Goal: Transaction & Acquisition: Book appointment/travel/reservation

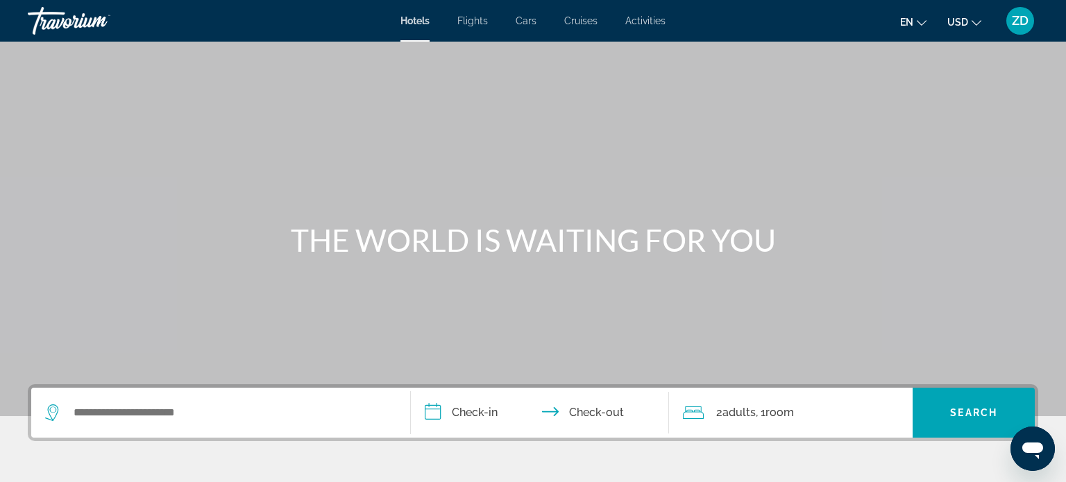
click at [477, 19] on span "Flights" at bounding box center [472, 20] width 31 height 11
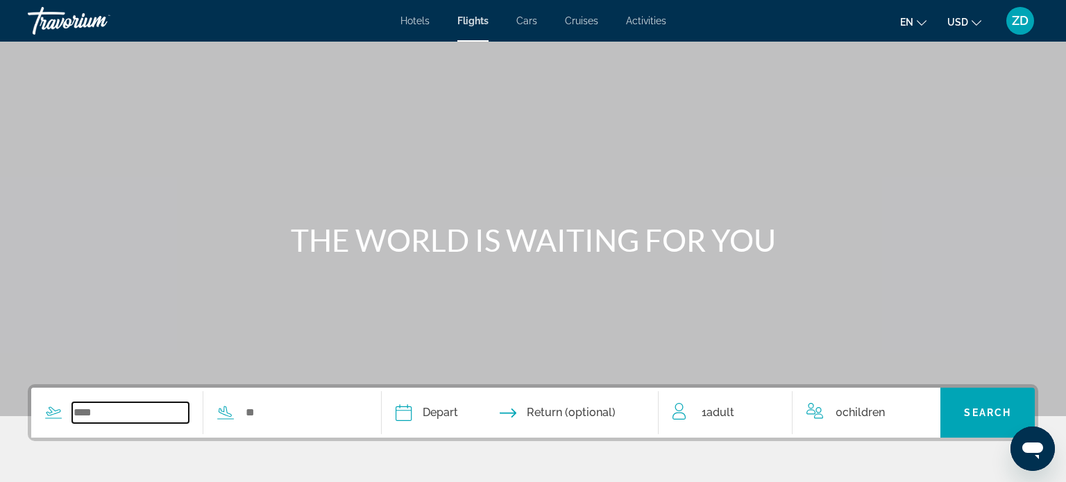
click at [92, 418] on input "Search widget" at bounding box center [130, 413] width 117 height 21
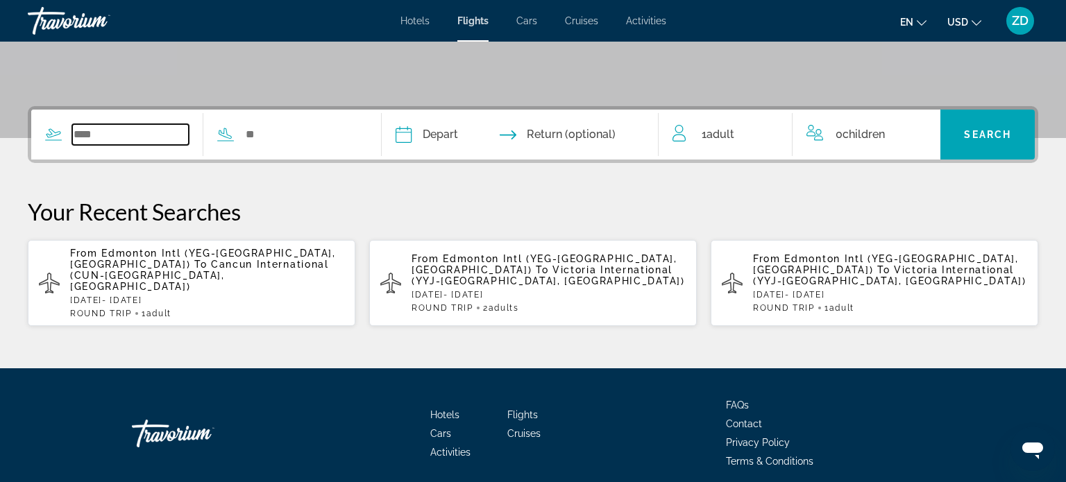
scroll to position [311, 0]
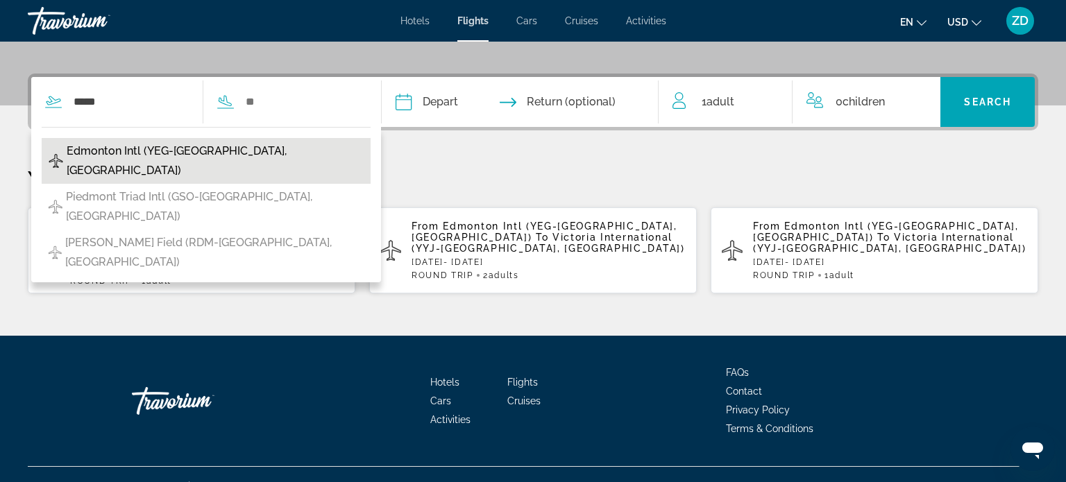
click at [257, 155] on span "Edmonton Intl (YEG-Edmonton, Canada)" at bounding box center [215, 161] width 297 height 39
type input "**********"
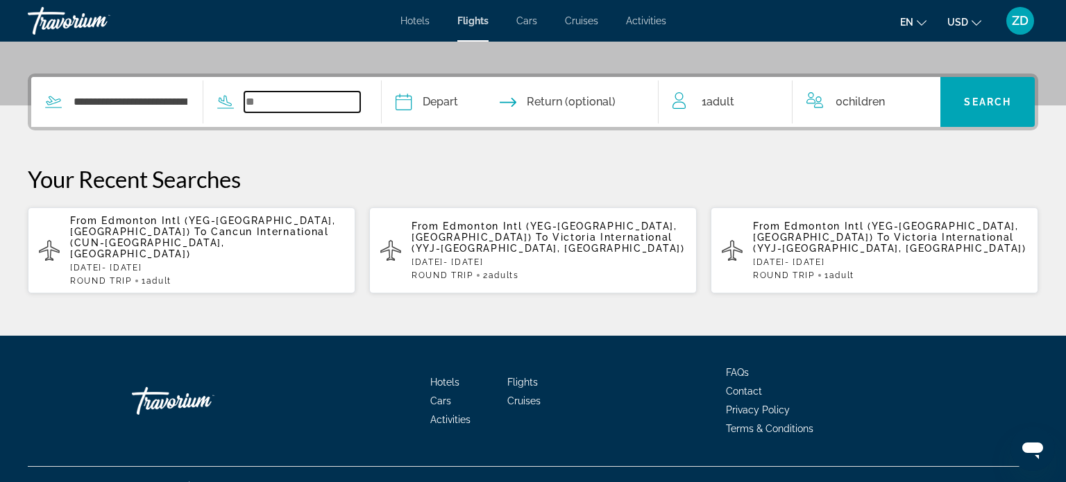
click at [312, 98] on input "Search widget" at bounding box center [302, 102] width 117 height 21
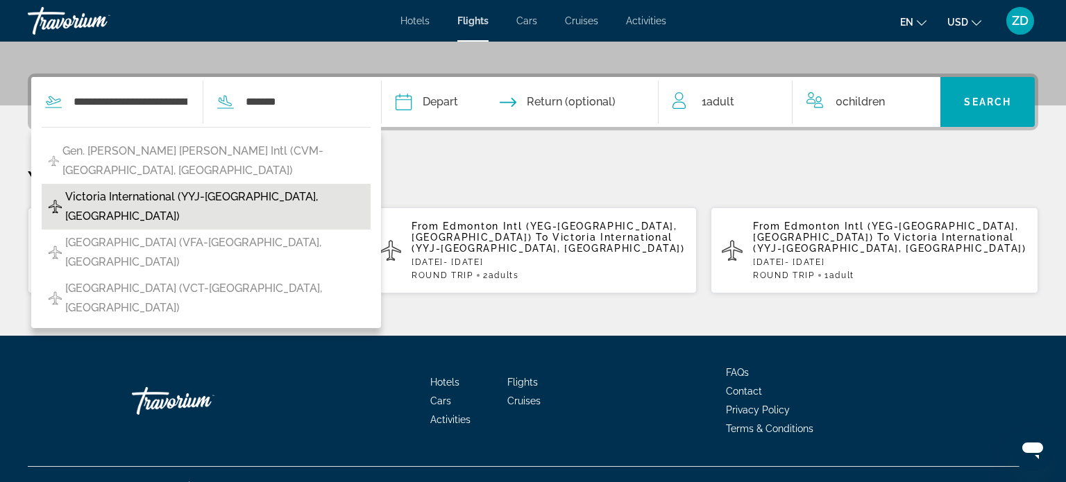
click at [213, 187] on span "Victoria International (YYJ-Victoria, Canada)" at bounding box center [214, 206] width 298 height 39
type input "**********"
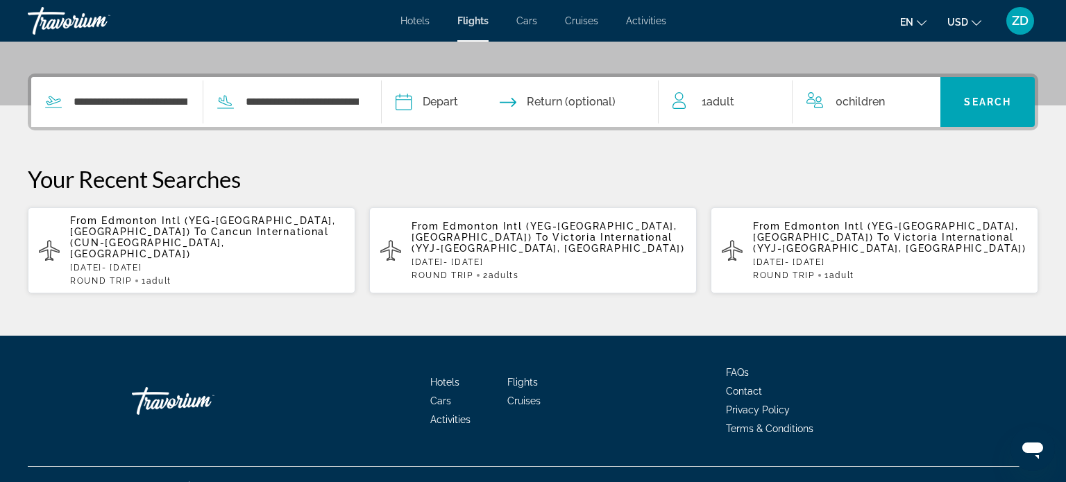
click at [482, 105] on input "Depart date" at bounding box center [460, 104] width 137 height 54
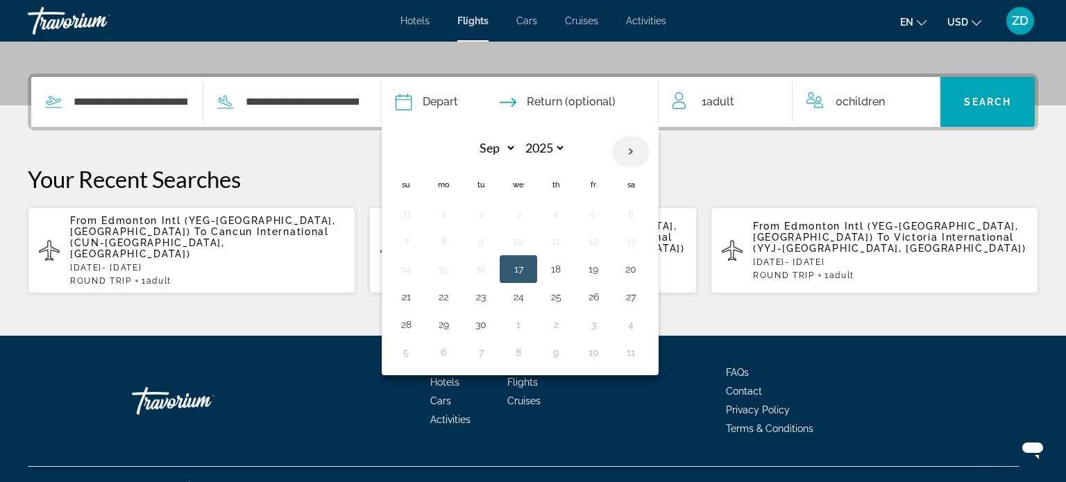
click at [650, 150] on th "Next month" at bounding box center [630, 152] width 37 height 31
select select "*"
click at [492, 322] on button "28" at bounding box center [481, 324] width 22 height 19
type input "**********"
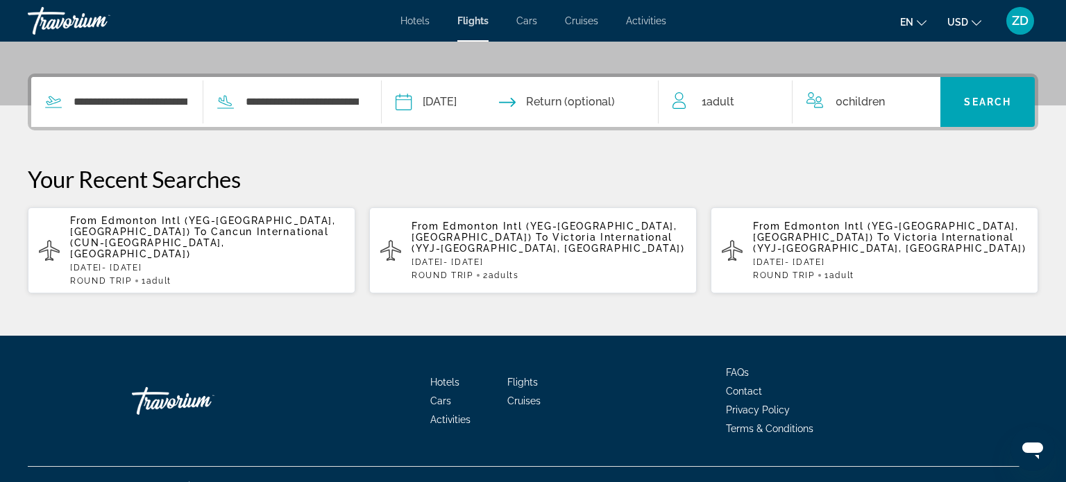
click at [609, 106] on input "Return date" at bounding box center [595, 104] width 137 height 54
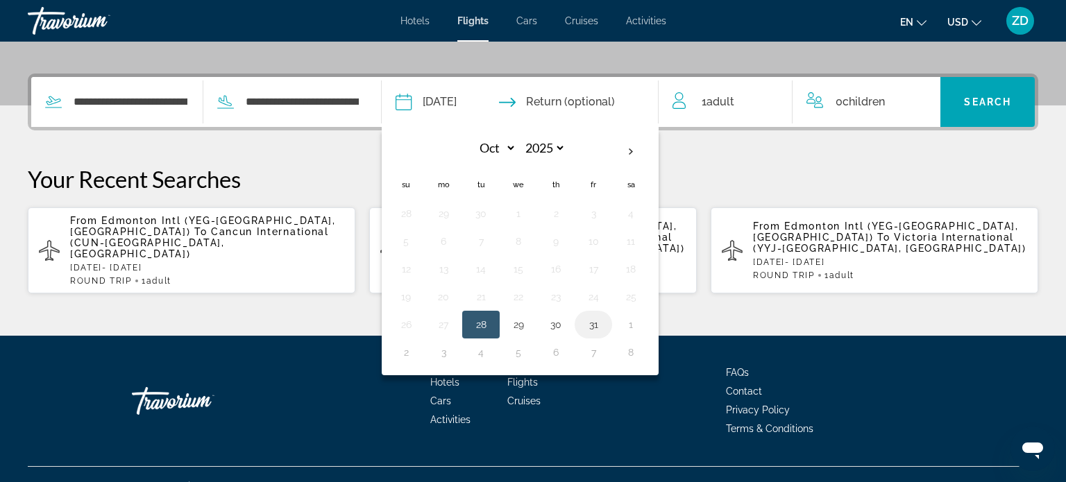
click at [604, 323] on button "31" at bounding box center [593, 324] width 22 height 19
type input "**********"
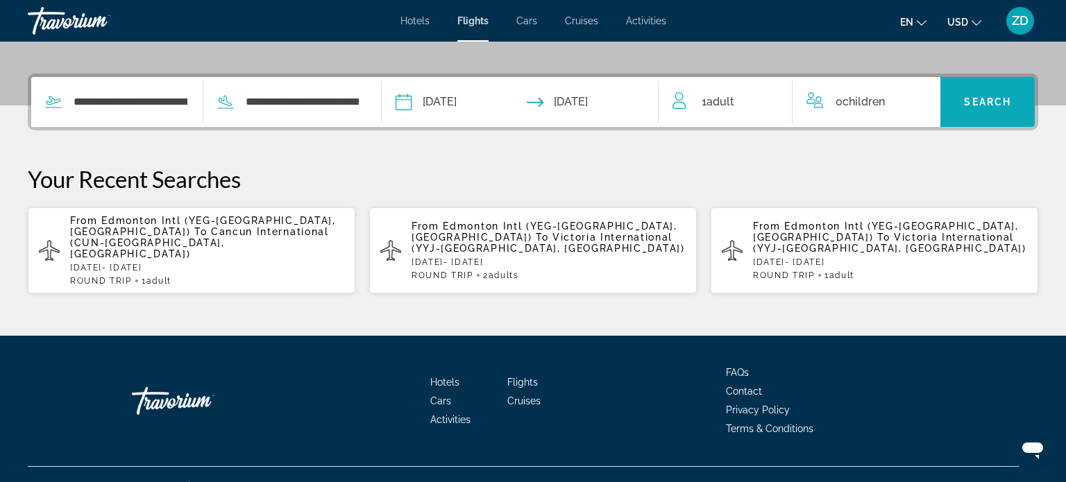
click at [979, 108] on span "Search widget" at bounding box center [987, 101] width 94 height 33
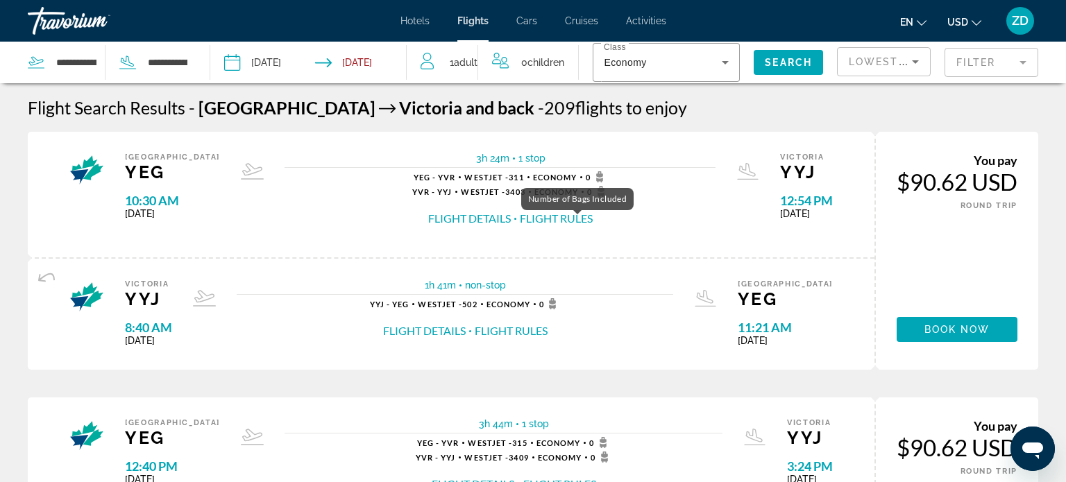
click at [596, 180] on icon "Main content" at bounding box center [599, 180] width 7 height 5
click at [520, 218] on button "Flight Rules" at bounding box center [556, 218] width 73 height 15
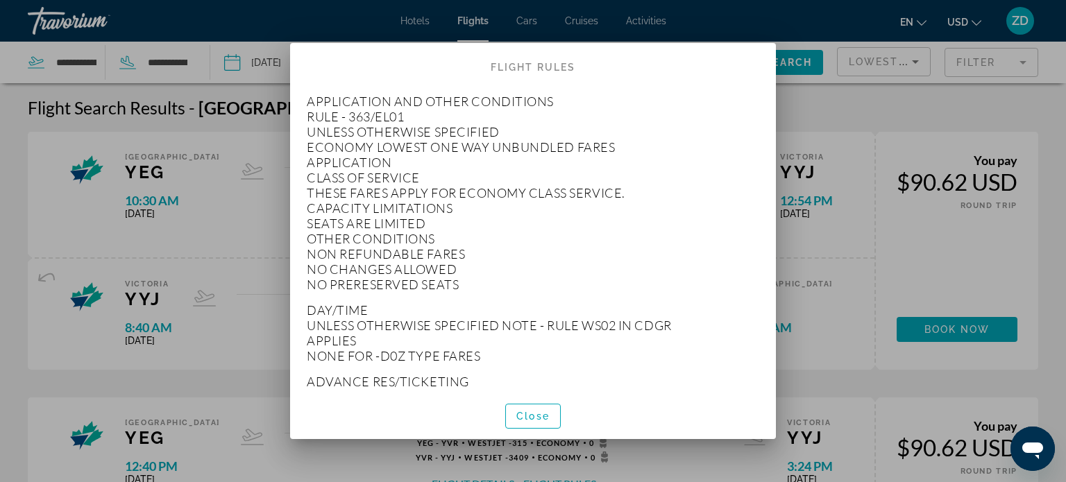
click at [657, 201] on p "APPLICATION AND OTHER CONDITIONS RULE - 363/EL01 UNLESS OTHERWISE SPECIFIED ECO…" at bounding box center [533, 193] width 452 height 198
click at [486, 235] on p "APPLICATION AND OTHER CONDITIONS RULE - 363/EL01 UNLESS OTHERWISE SPECIFIED ECO…" at bounding box center [533, 193] width 452 height 198
click at [573, 230] on p "APPLICATION AND OTHER CONDITIONS RULE - 363/EL01 UNLESS OTHERWISE SPECIFIED ECO…" at bounding box center [533, 193] width 452 height 198
drag, startPoint x: 381, startPoint y: 175, endPoint x: 468, endPoint y: 211, distance: 94.6
click at [468, 211] on p "APPLICATION AND OTHER CONDITIONS RULE - 363/EL01 UNLESS OTHERWISE SPECIFIED ECO…" at bounding box center [533, 193] width 452 height 198
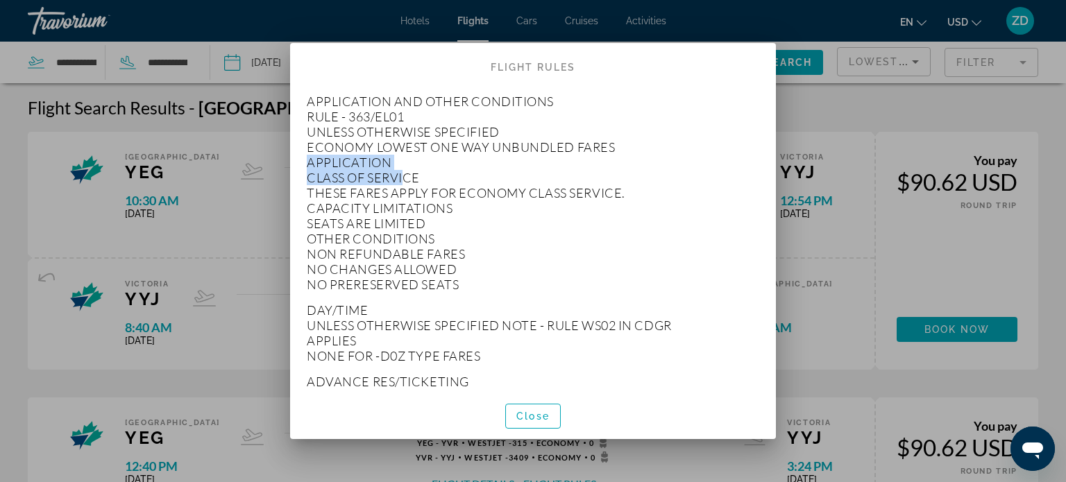
click at [415, 178] on p "APPLICATION AND OTHER CONDITIONS RULE - 363/EL01 UNLESS OTHERWISE SPECIFIED ECO…" at bounding box center [533, 193] width 452 height 198
click at [540, 416] on span "Close" at bounding box center [532, 416] width 33 height 11
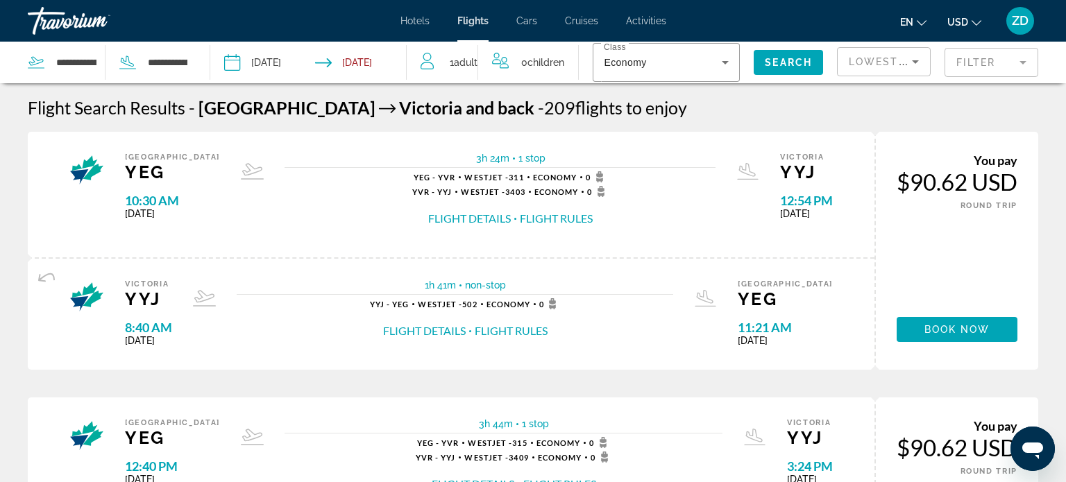
click at [545, 334] on button "Flight Rules" at bounding box center [511, 330] width 73 height 15
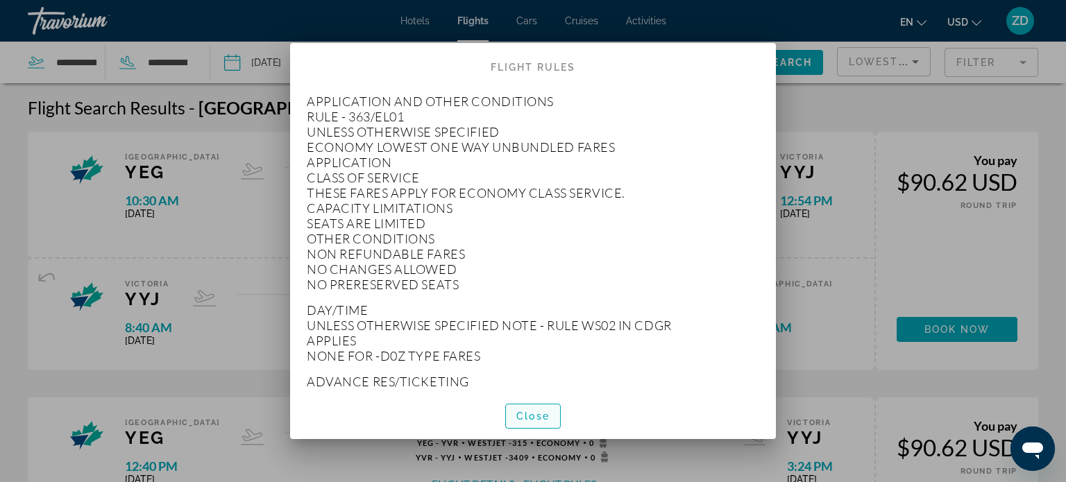
click at [539, 414] on span "Close" at bounding box center [532, 416] width 33 height 11
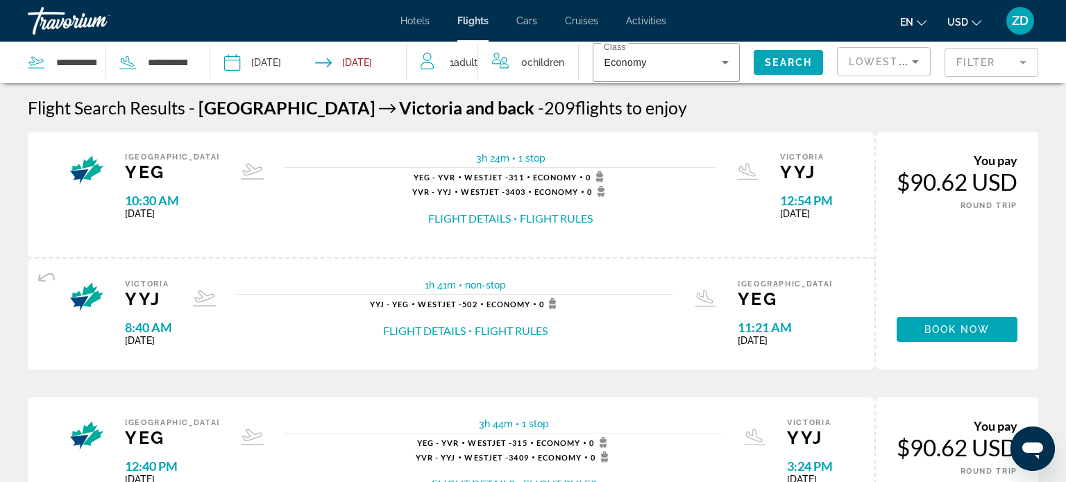
click at [1024, 65] on mat-form-field "Filter" at bounding box center [991, 62] width 94 height 29
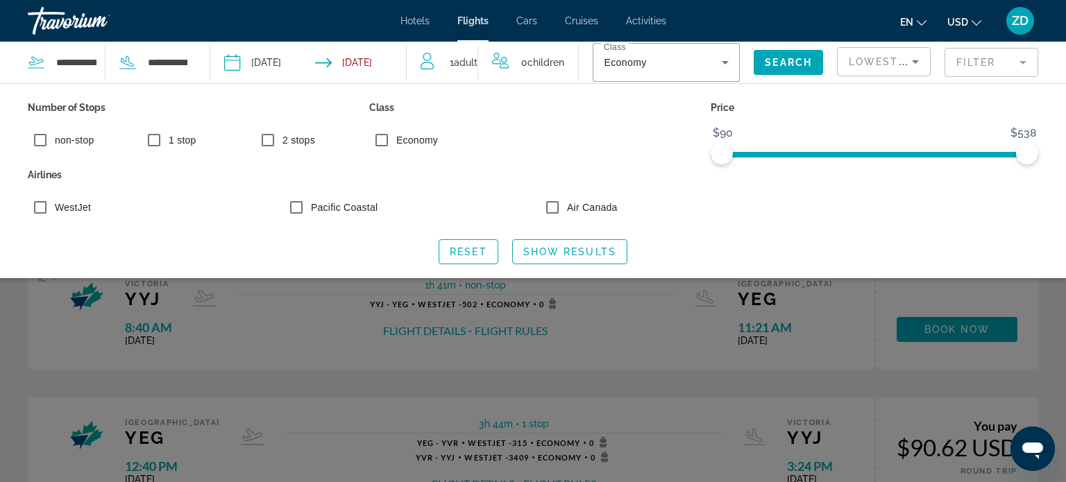
click at [1024, 65] on mat-form-field "Filter" at bounding box center [991, 62] width 94 height 29
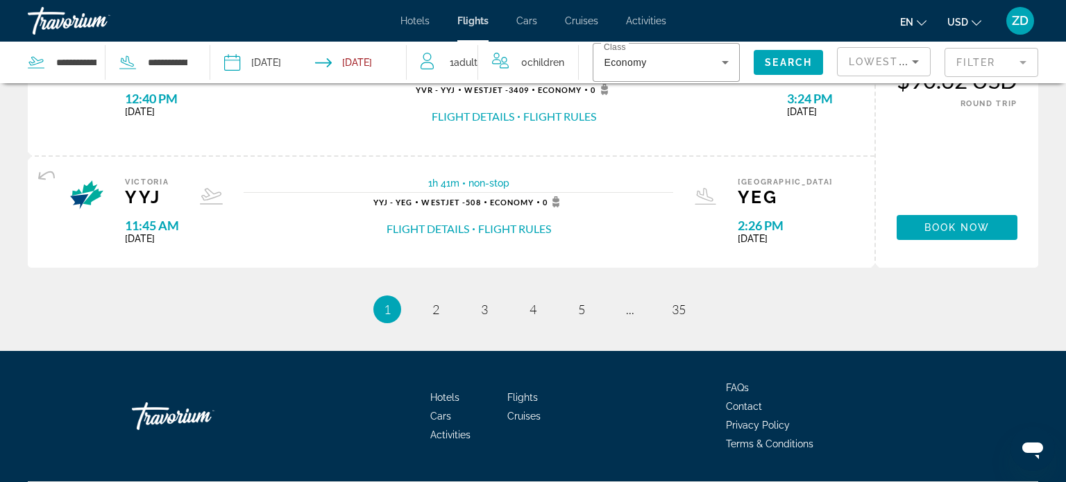
scroll to position [1466, 0]
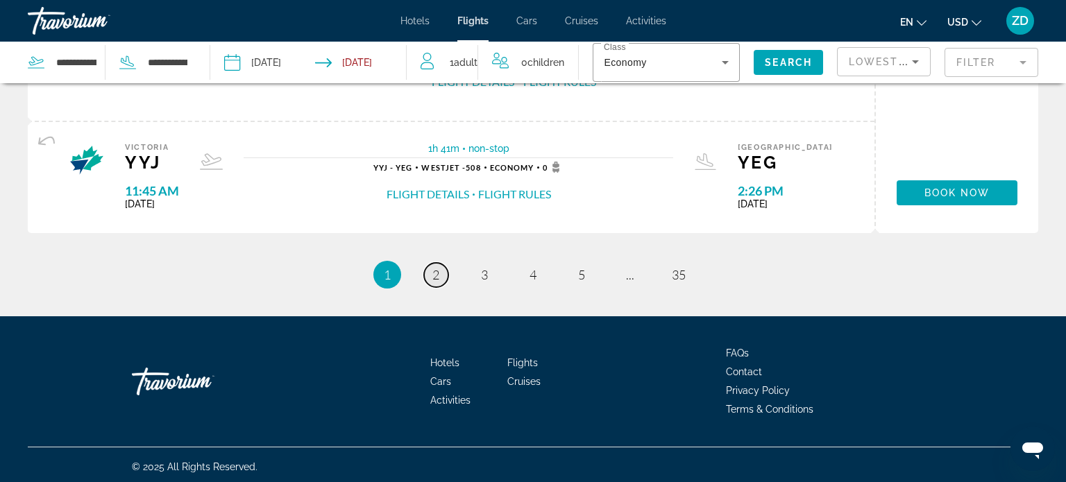
click at [438, 267] on span "2" at bounding box center [435, 274] width 7 height 15
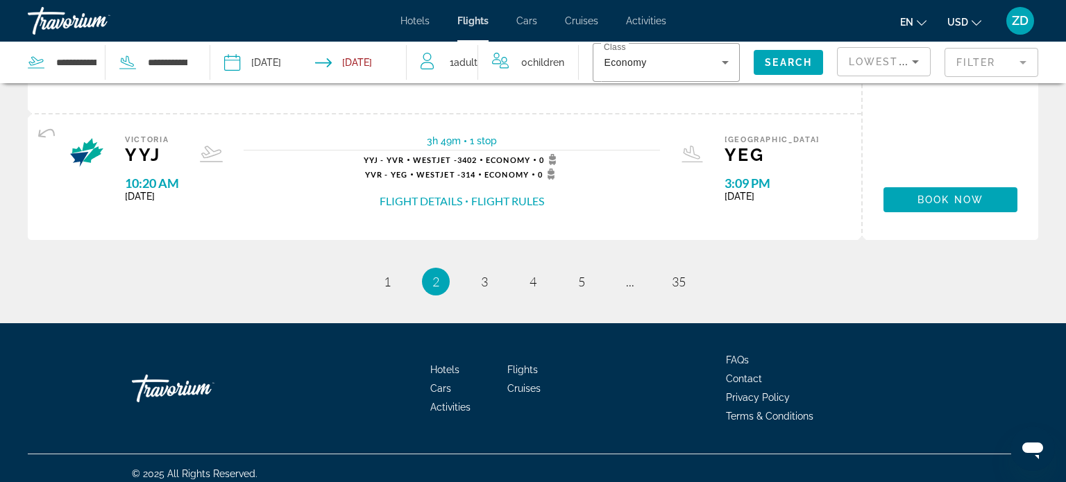
scroll to position [1524, 0]
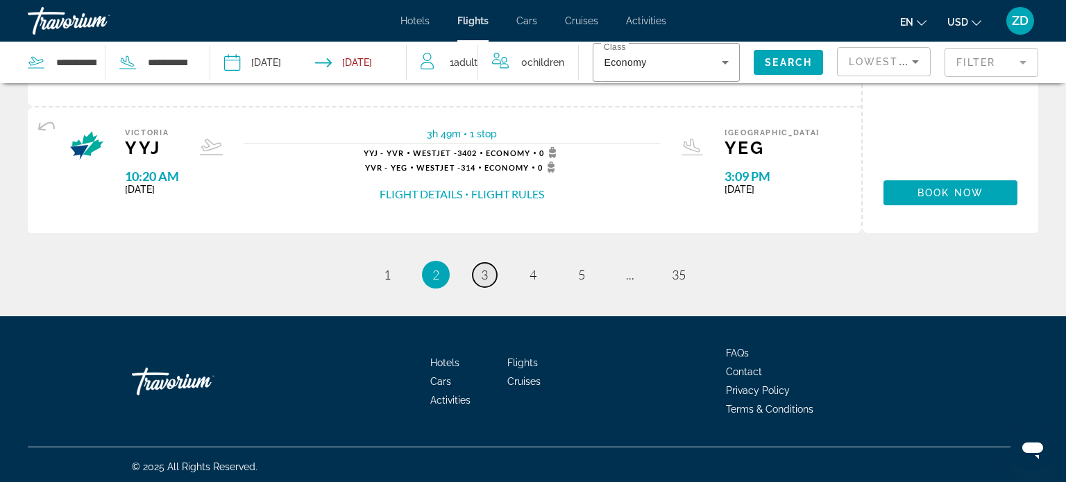
click at [481, 267] on span "3" at bounding box center [484, 274] width 7 height 15
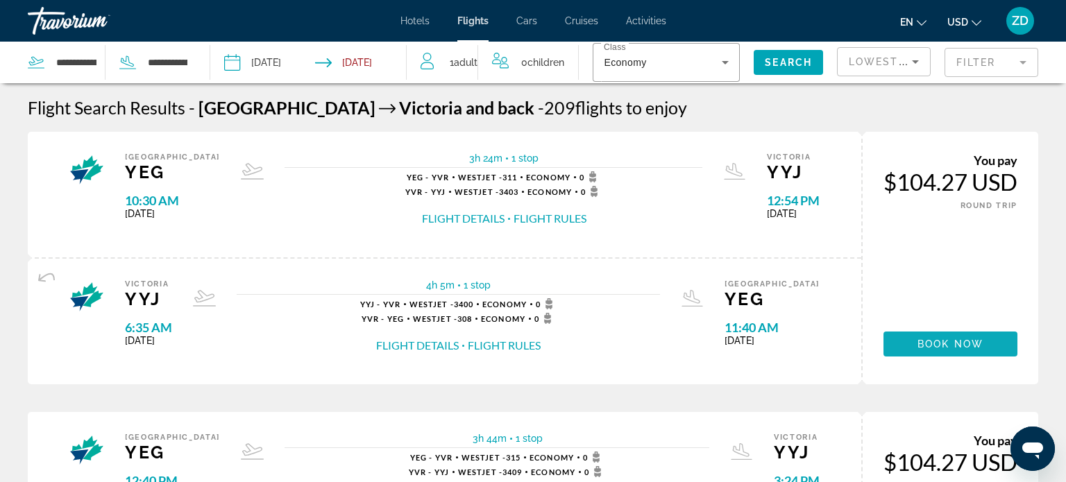
click at [971, 350] on span "Main content" at bounding box center [950, 344] width 134 height 33
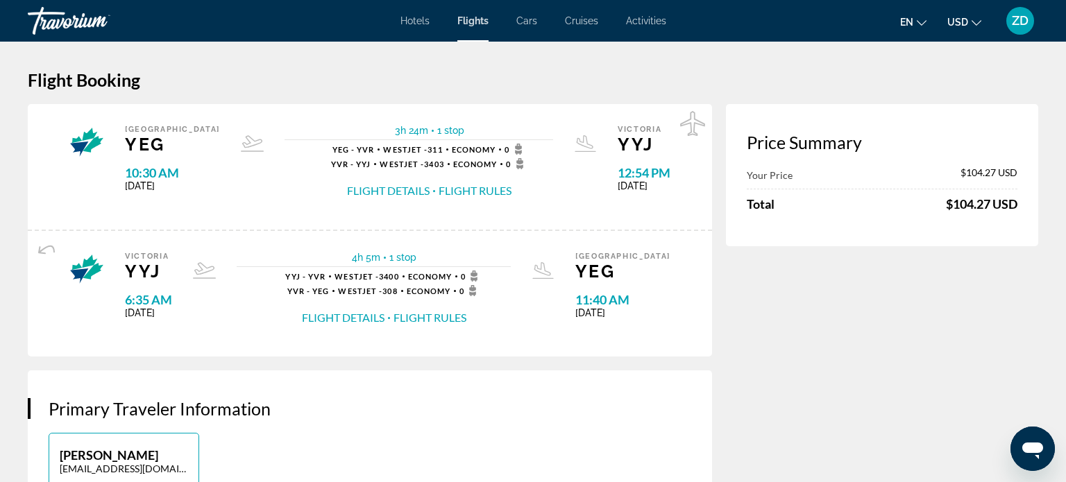
click at [439, 189] on button "Flight Rules" at bounding box center [475, 190] width 73 height 15
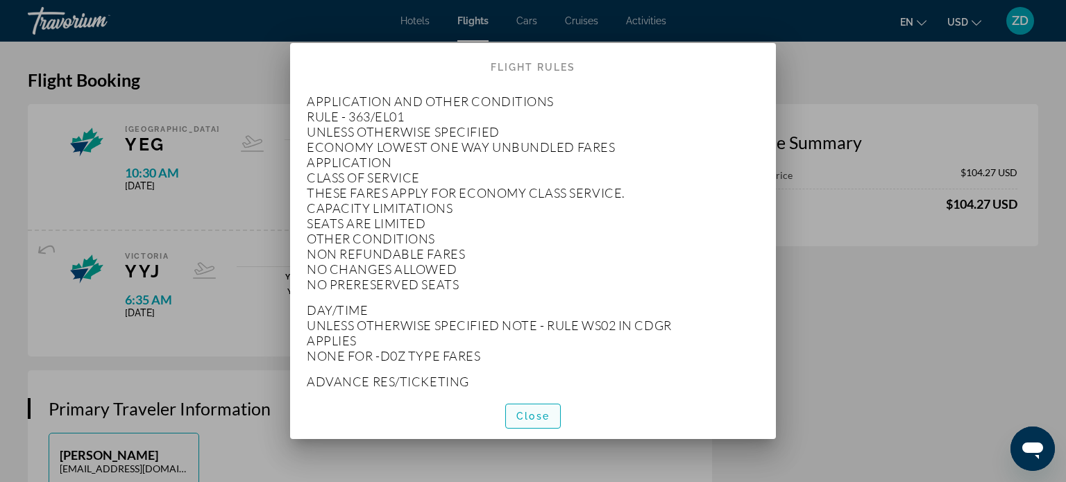
click at [541, 409] on span "button" at bounding box center [533, 416] width 54 height 33
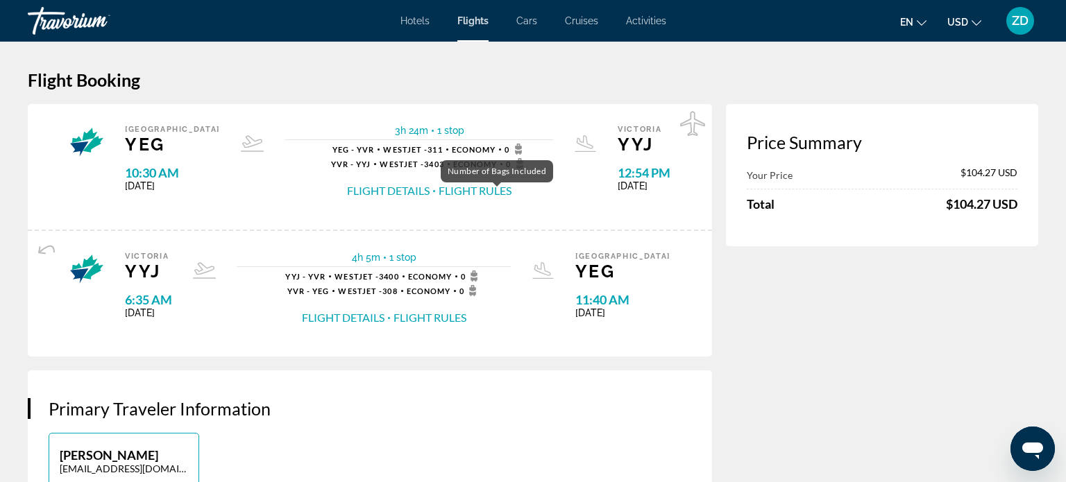
click at [510, 149] on icon "Main content" at bounding box center [518, 149] width 17 height 11
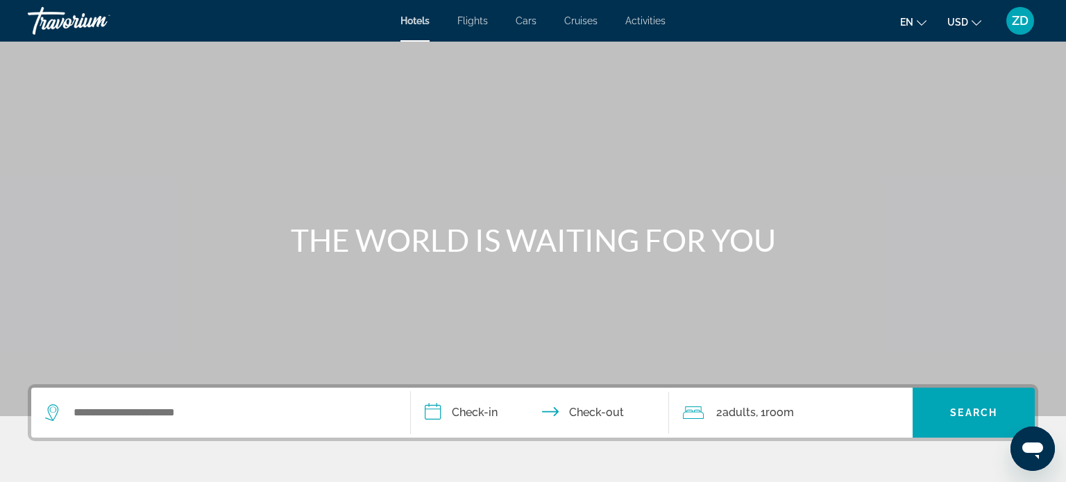
click at [584, 19] on span "Cruises" at bounding box center [580, 20] width 33 height 11
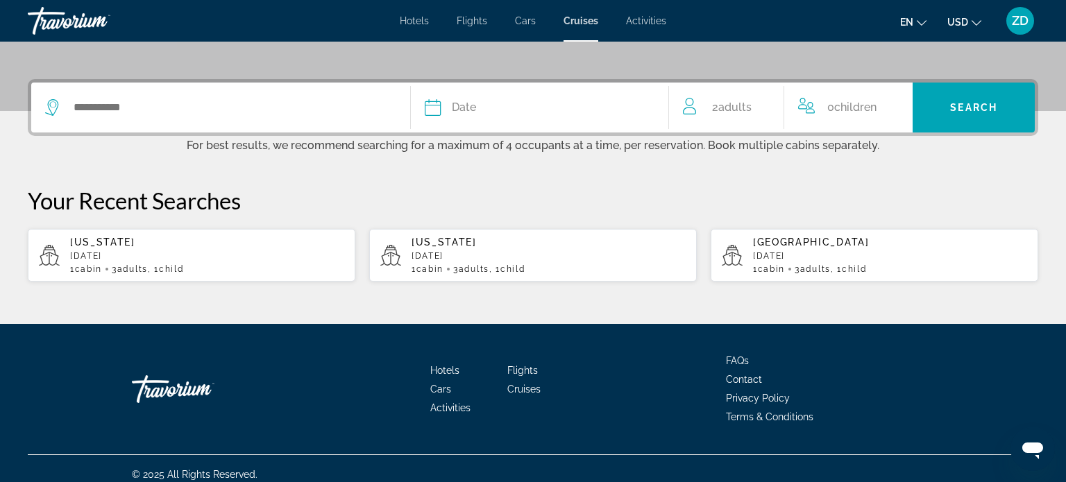
scroll to position [316, 0]
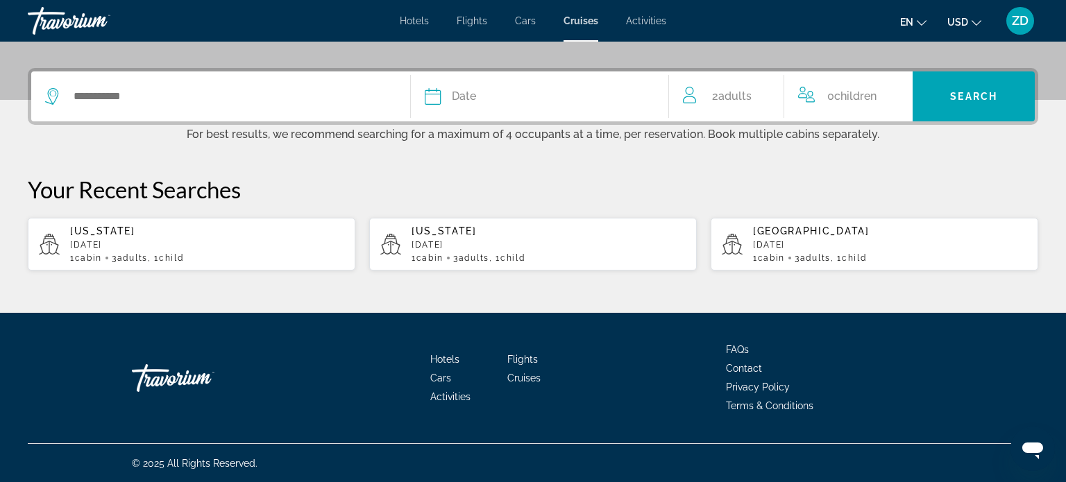
click at [777, 244] on p "[DATE]" at bounding box center [890, 245] width 274 height 10
type input "**********"
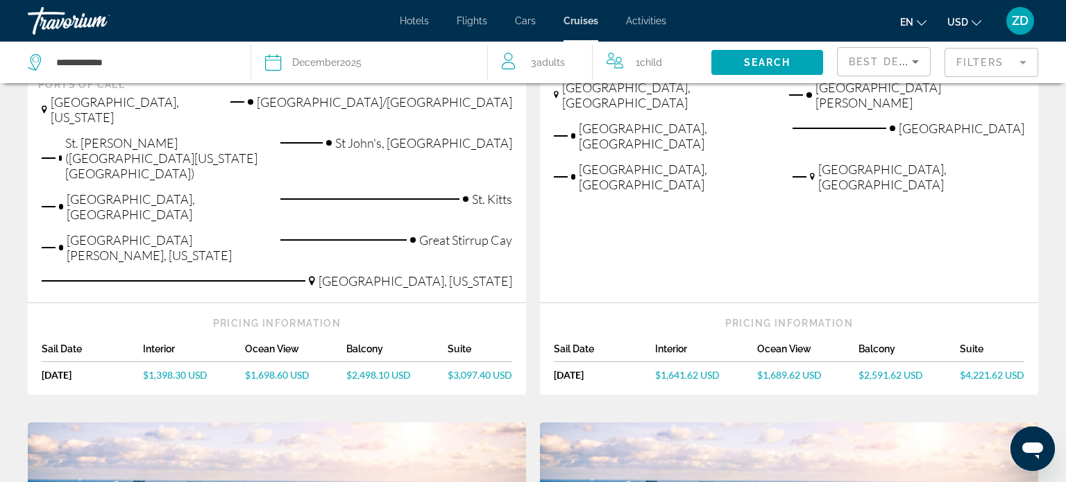
scroll to position [416, 0]
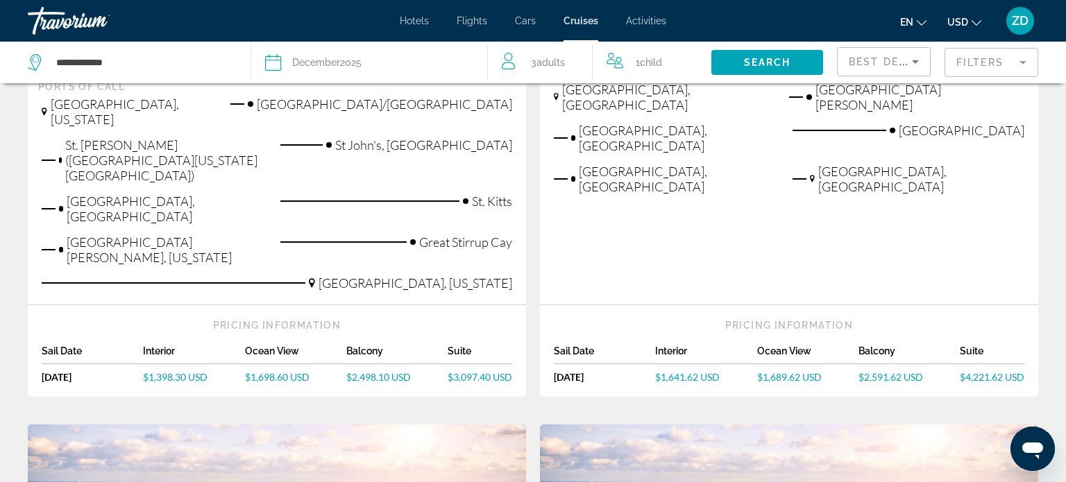
click at [681, 371] on span "$1,641.62 USD" at bounding box center [687, 377] width 65 height 12
